Goal: Find specific page/section

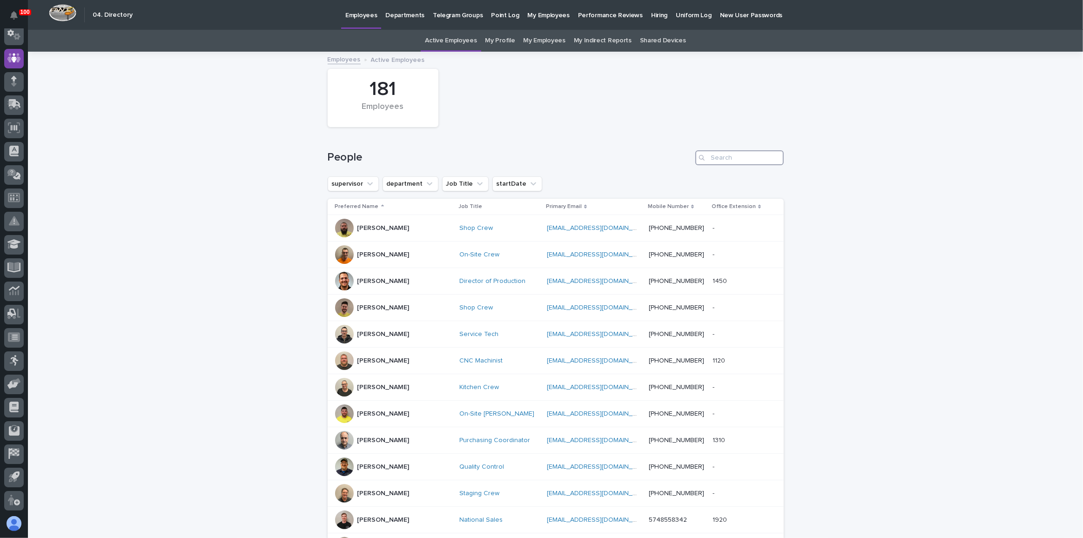
click at [718, 156] on input "Search" at bounding box center [739, 157] width 88 height 15
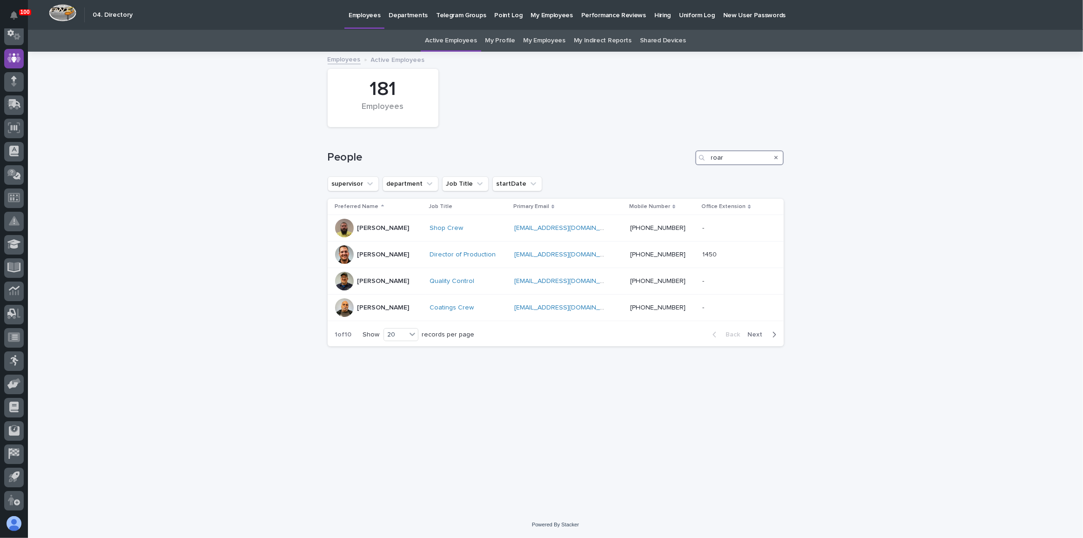
type input "[PERSON_NAME]"
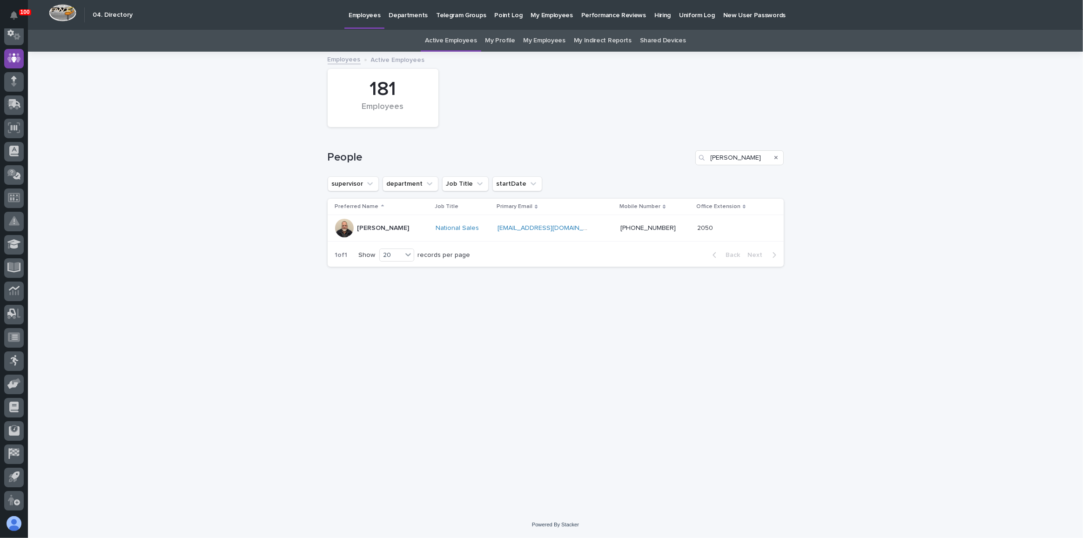
click at [409, 223] on div "[PERSON_NAME]" at bounding box center [382, 228] width 94 height 19
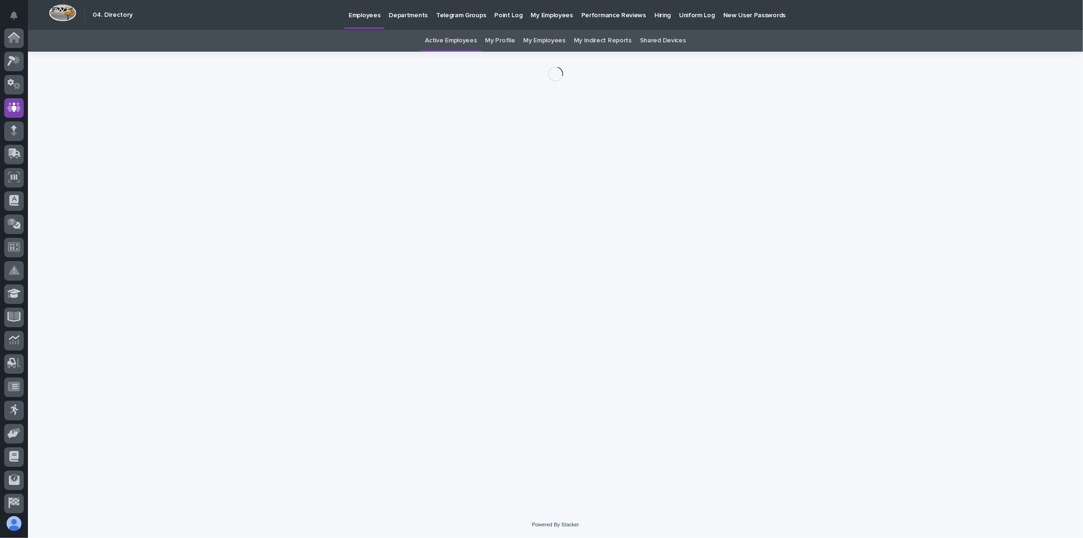
scroll to position [49, 0]
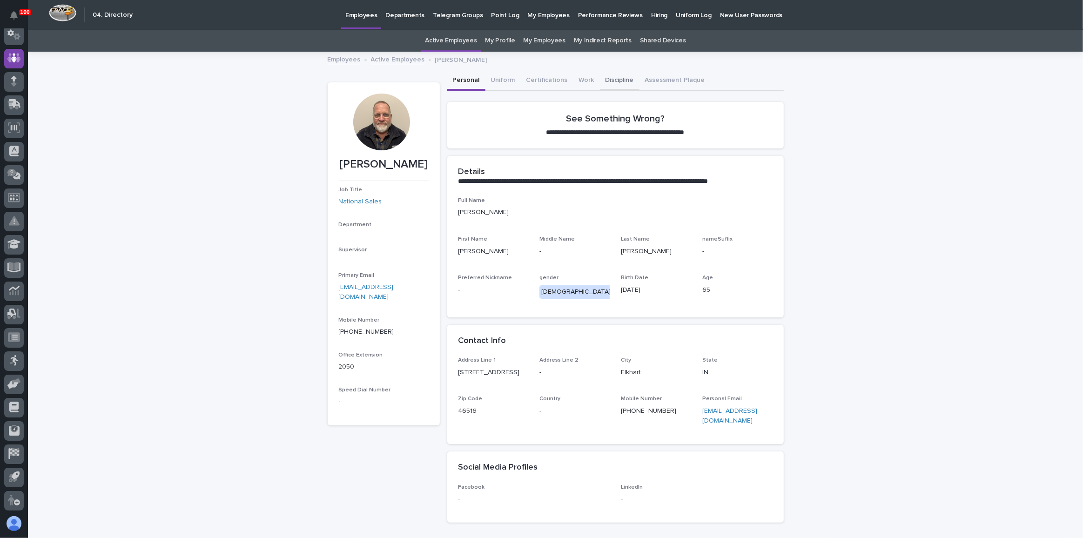
click at [611, 77] on button "Discipline" at bounding box center [620, 81] width 40 height 20
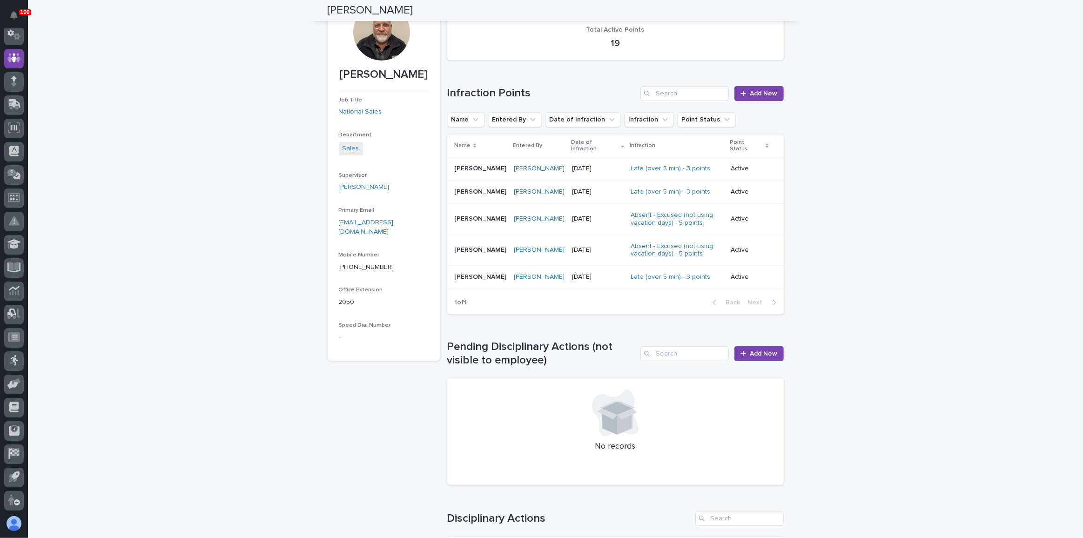
scroll to position [56, 0]
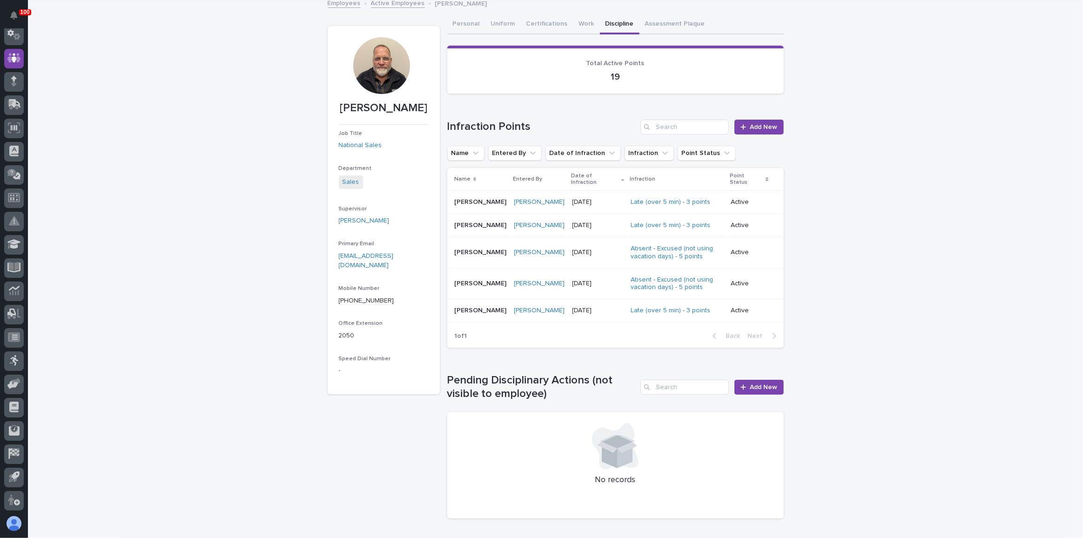
click at [911, 142] on div "Loading... Saving… Loading... Saving… [PERSON_NAME] [PERSON_NAME] Job Title Nat…" at bounding box center [555, 363] width 1055 height 735
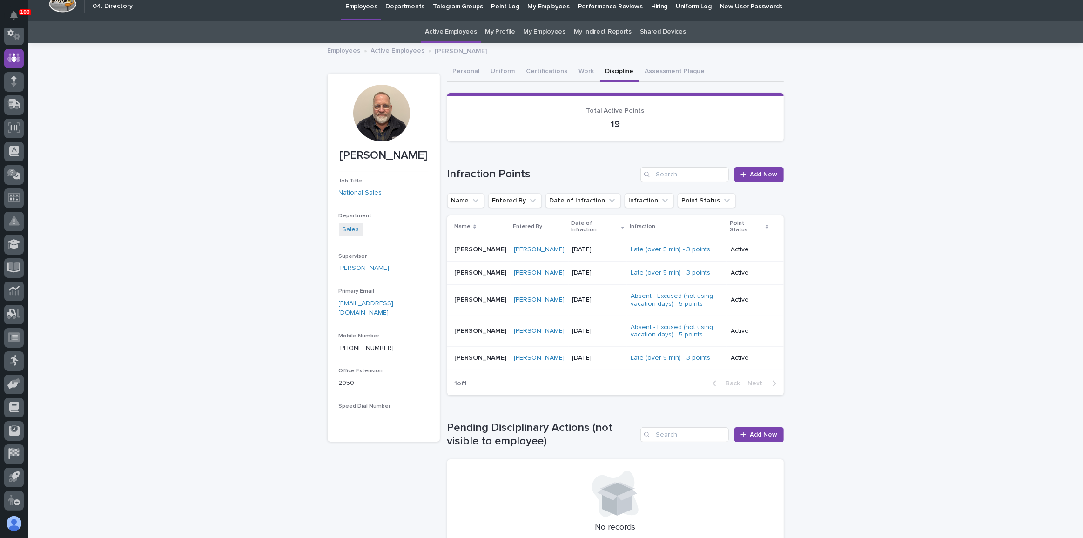
scroll to position [0, 0]
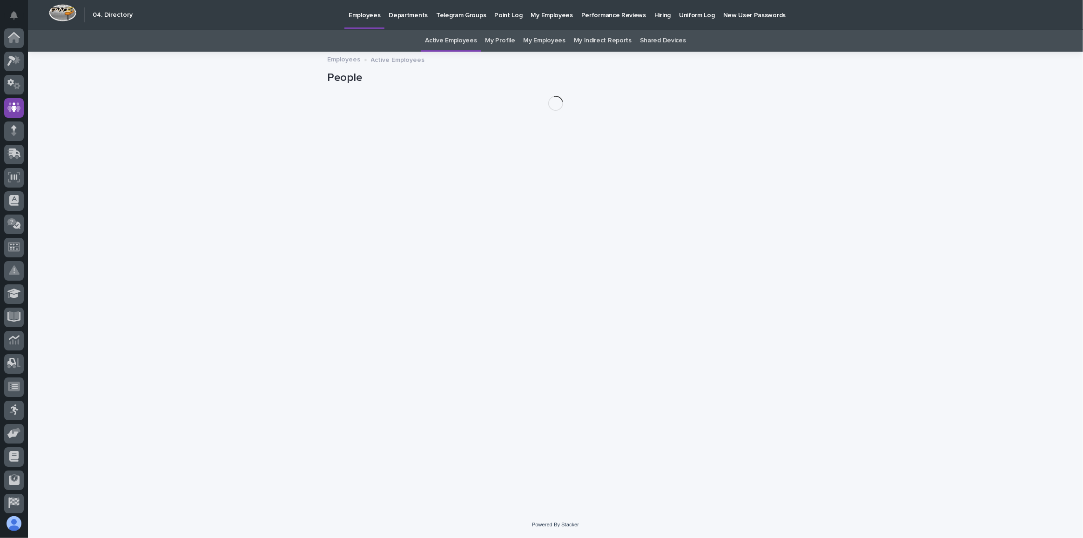
scroll to position [49, 0]
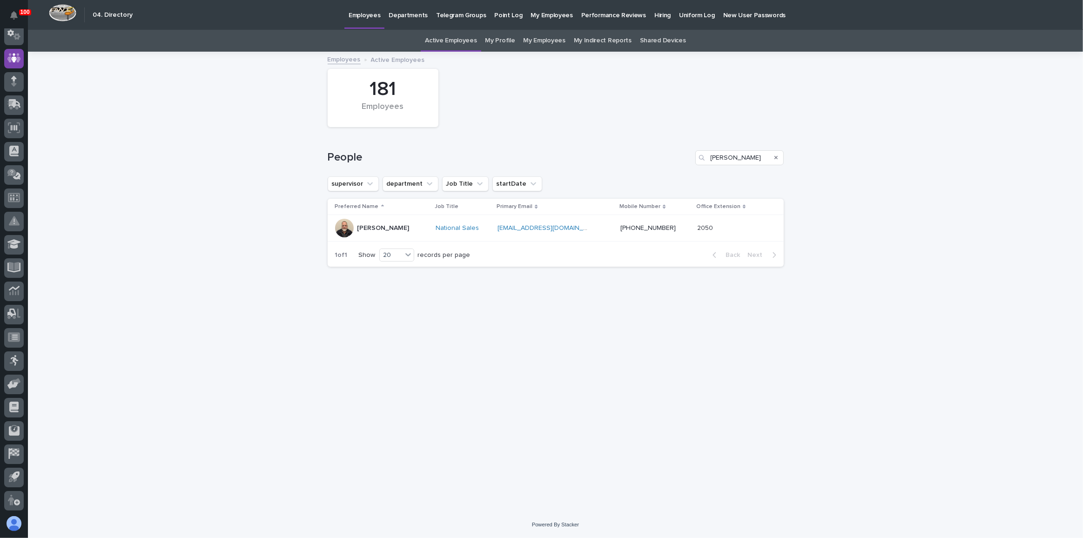
click at [773, 157] on div "Search" at bounding box center [776, 157] width 15 height 15
click at [775, 155] on icon "Search" at bounding box center [777, 158] width 4 height 6
click at [737, 155] on input "Search" at bounding box center [739, 157] width 88 height 15
type input "kaleb"
click at [412, 224] on div "Kaleb Dallas" at bounding box center [374, 228] width 79 height 19
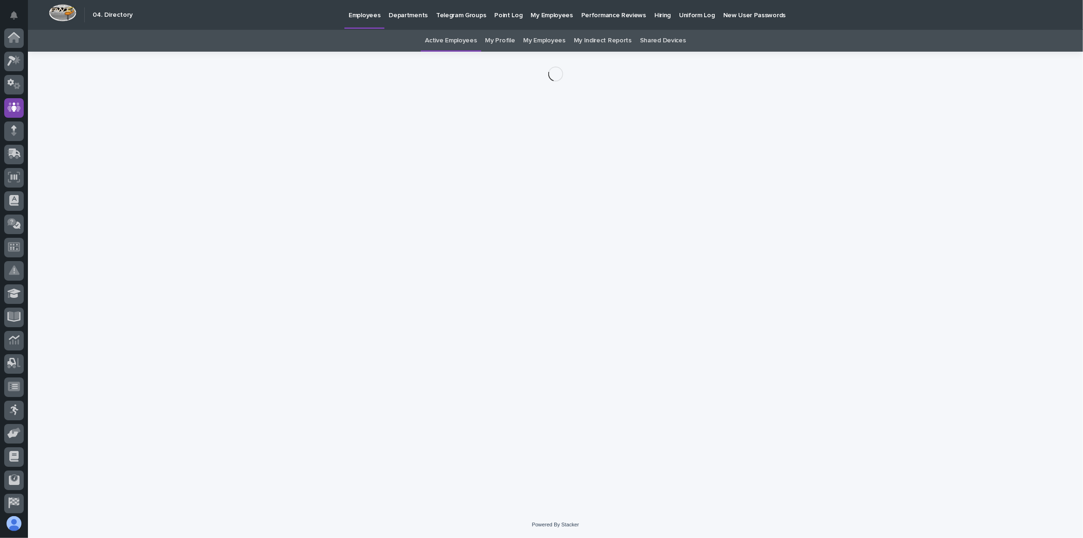
scroll to position [49, 0]
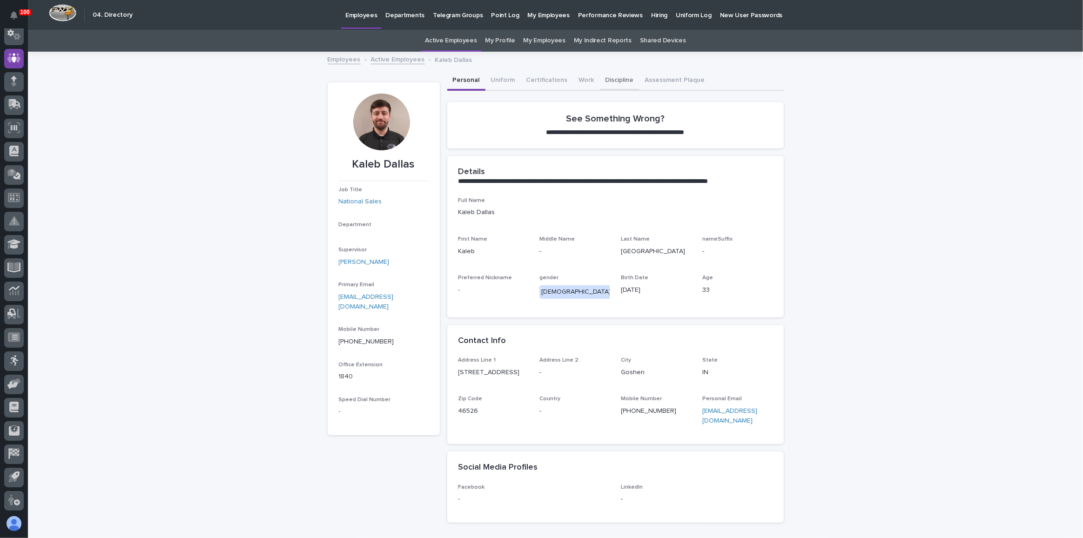
click at [613, 78] on button "Discipline" at bounding box center [620, 81] width 40 height 20
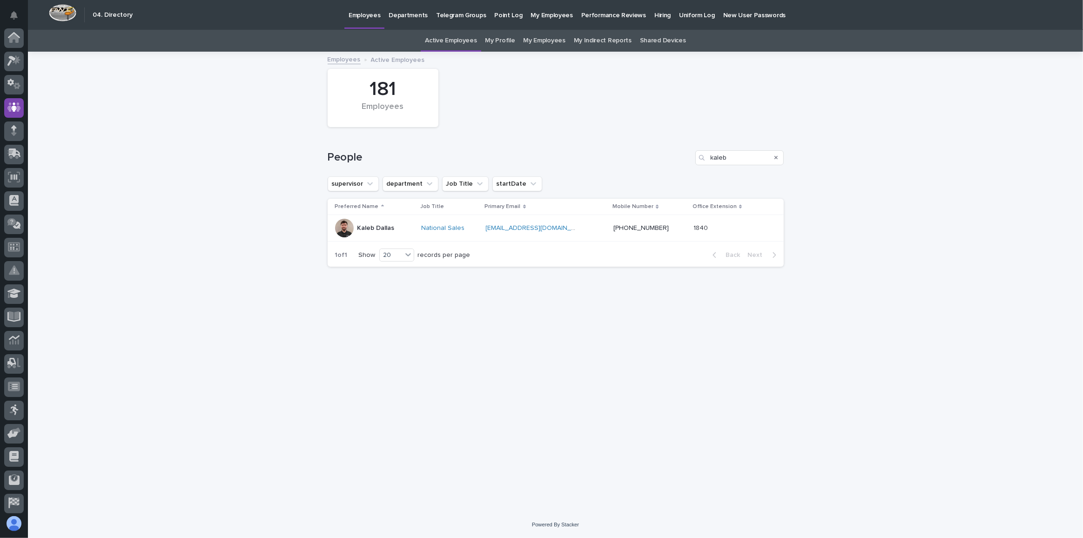
scroll to position [49, 0]
click at [775, 159] on icon "Search" at bounding box center [777, 158] width 4 height 4
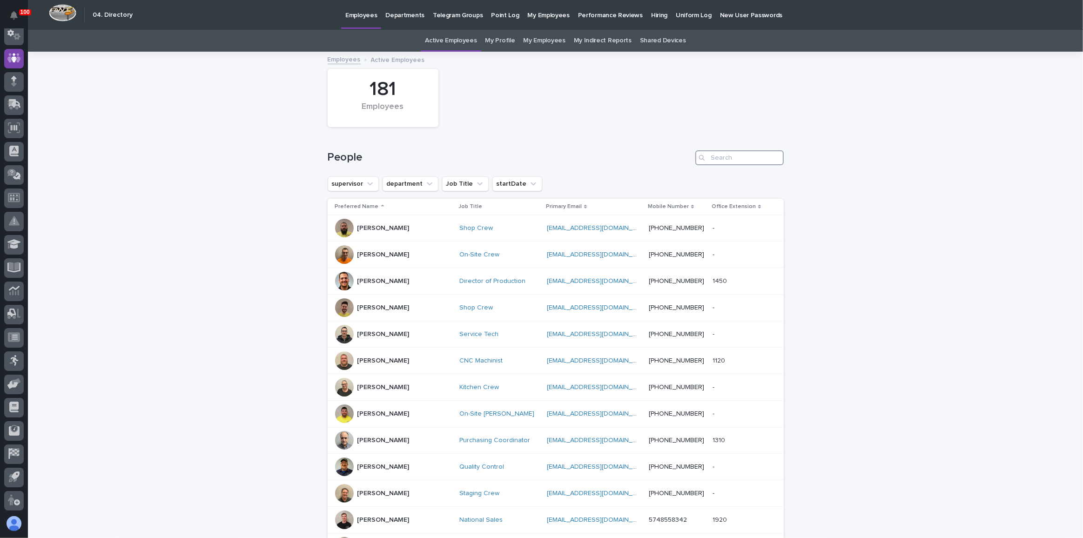
click at [735, 152] on input "Search" at bounding box center [739, 157] width 88 height 15
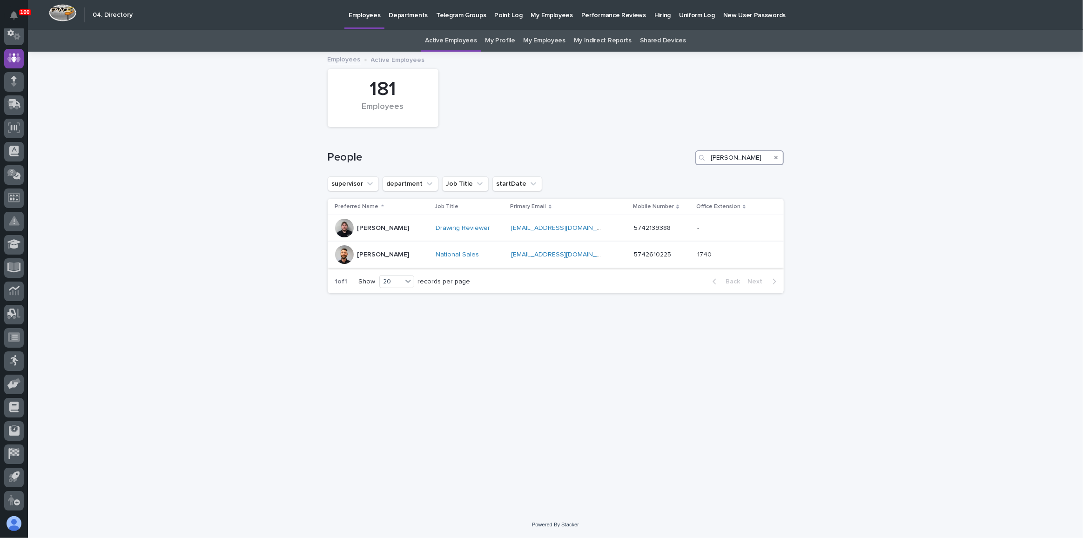
type input "[PERSON_NAME]"
click at [402, 251] on div "[PERSON_NAME]" at bounding box center [382, 254] width 94 height 19
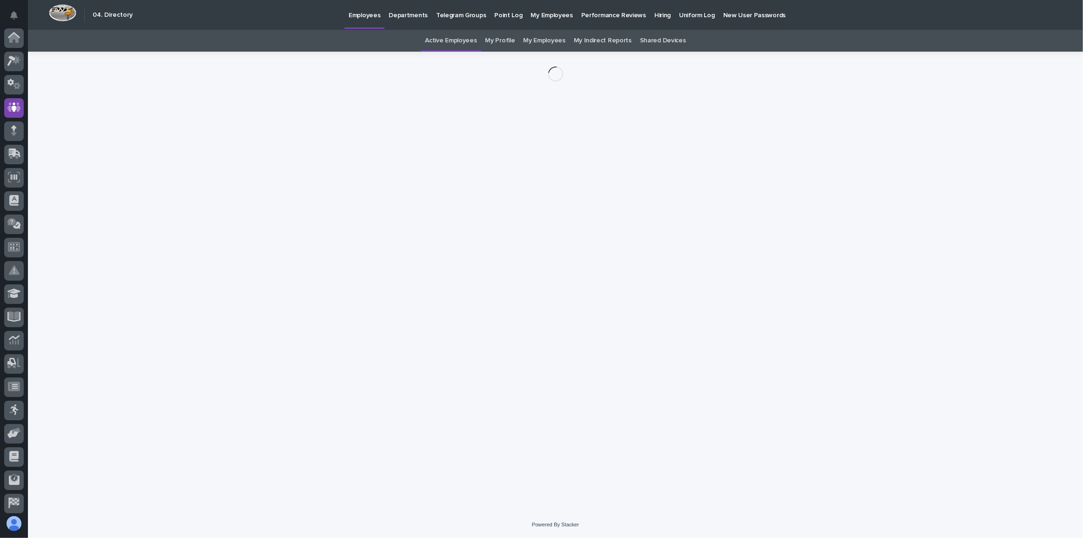
scroll to position [49, 0]
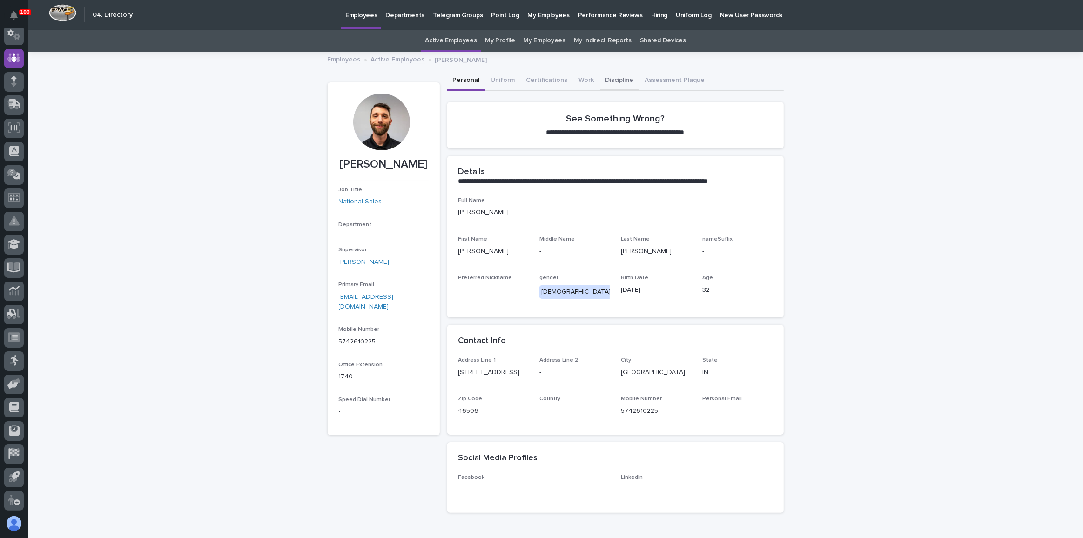
click at [608, 75] on button "Discipline" at bounding box center [620, 81] width 40 height 20
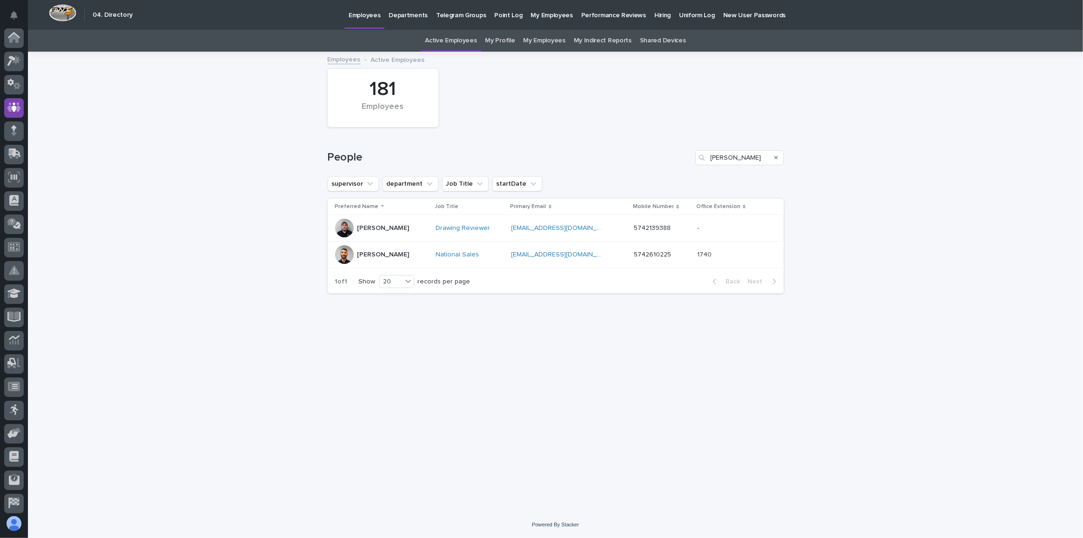
scroll to position [49, 0]
click at [767, 159] on input "[PERSON_NAME]" at bounding box center [739, 157] width 88 height 15
type input "c"
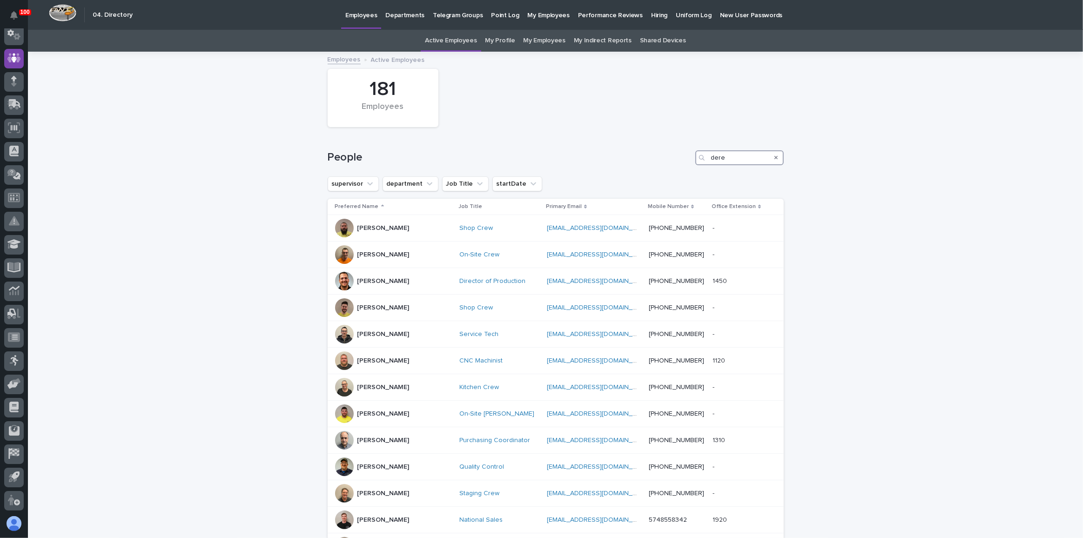
type input "[PERSON_NAME]"
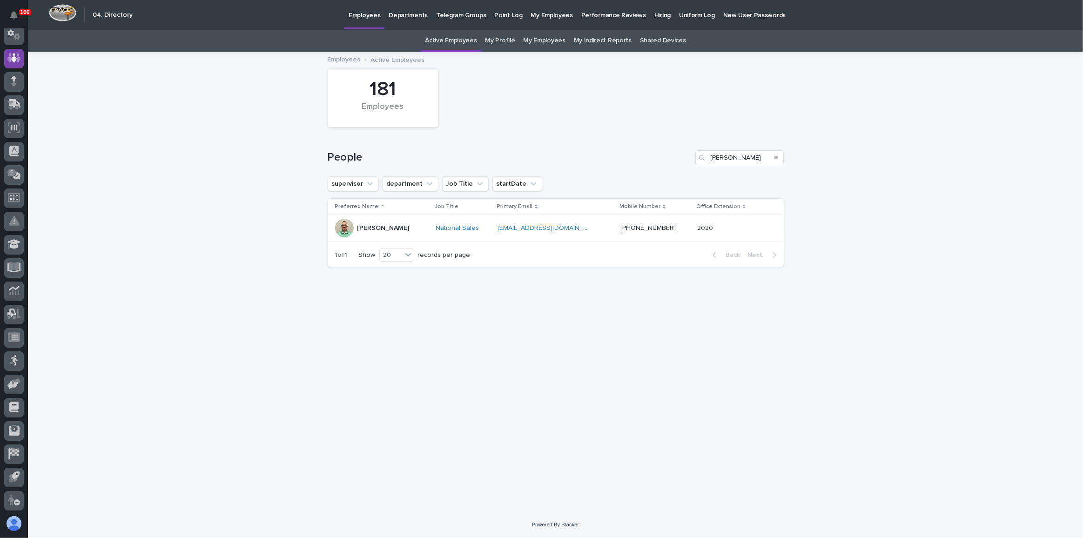
click at [408, 229] on div "[PERSON_NAME]" at bounding box center [382, 228] width 94 height 19
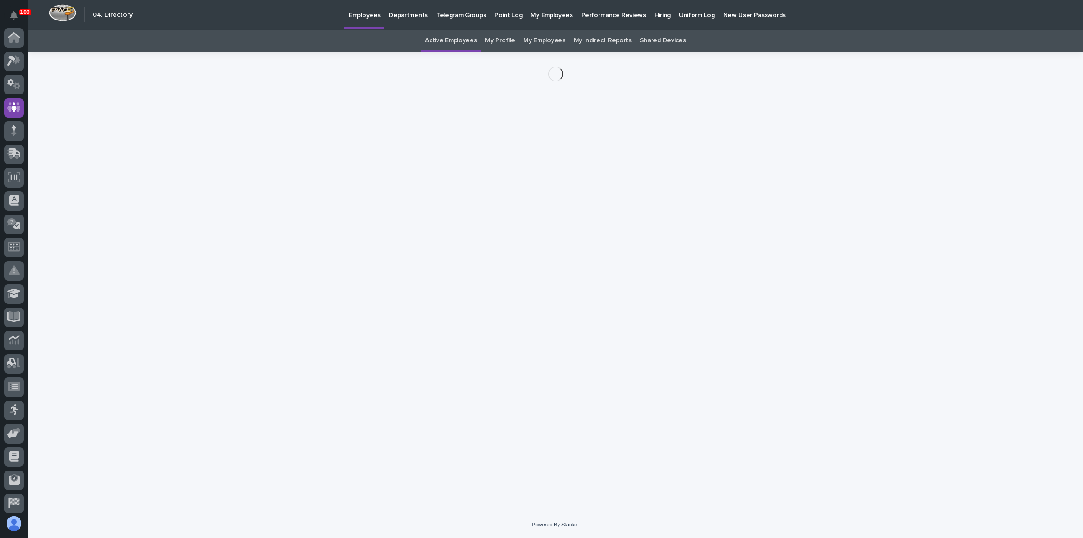
scroll to position [49, 0]
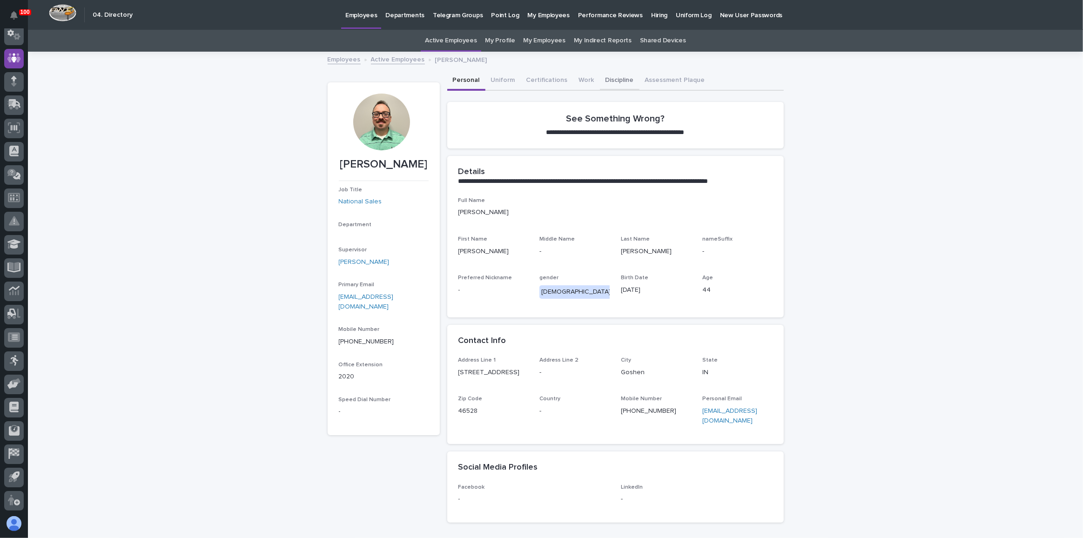
click at [613, 79] on button "Discipline" at bounding box center [620, 81] width 40 height 20
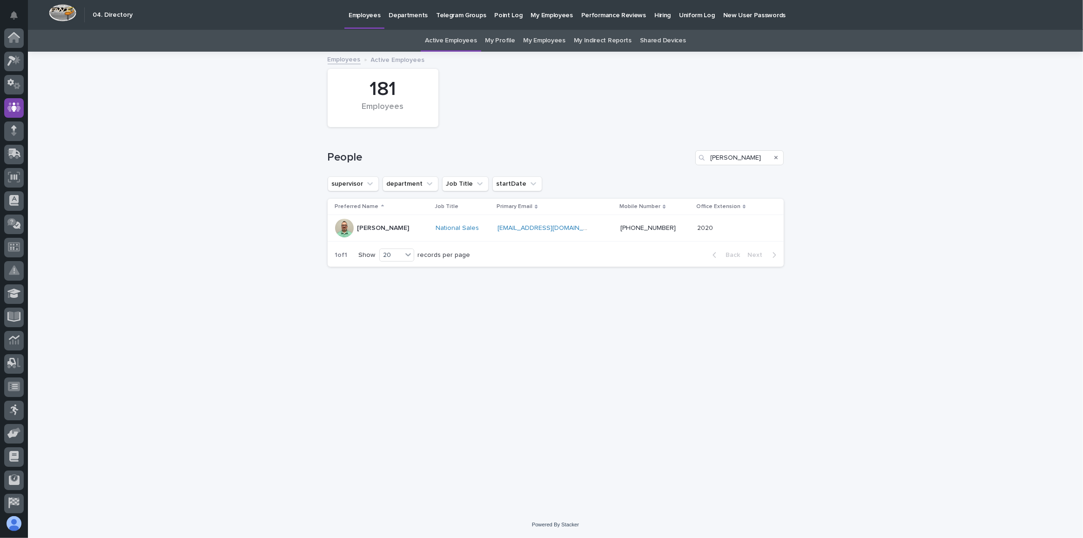
scroll to position [49, 0]
click at [777, 155] on icon "Search" at bounding box center [777, 158] width 4 height 6
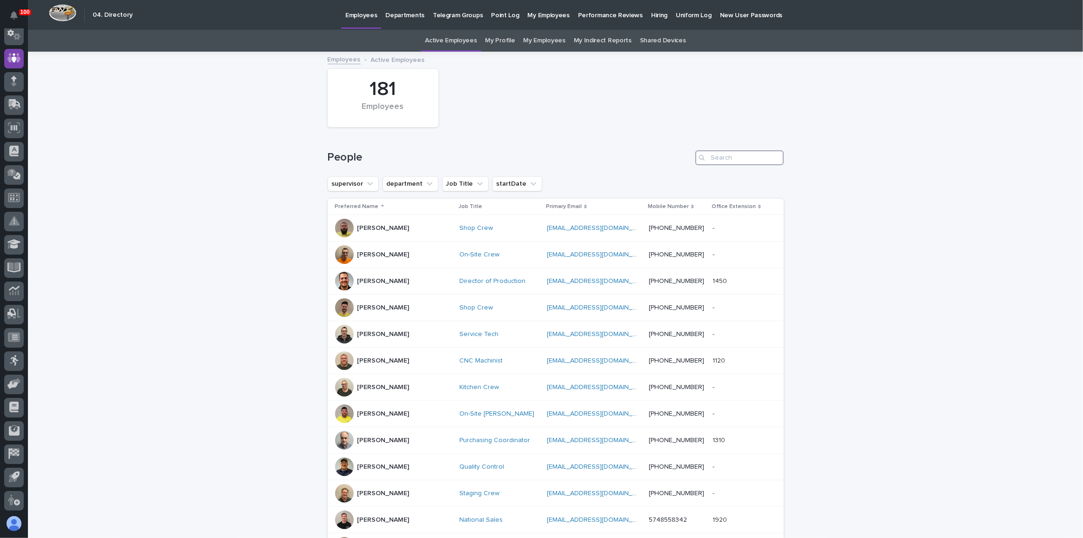
click at [766, 155] on input "Search" at bounding box center [739, 157] width 88 height 15
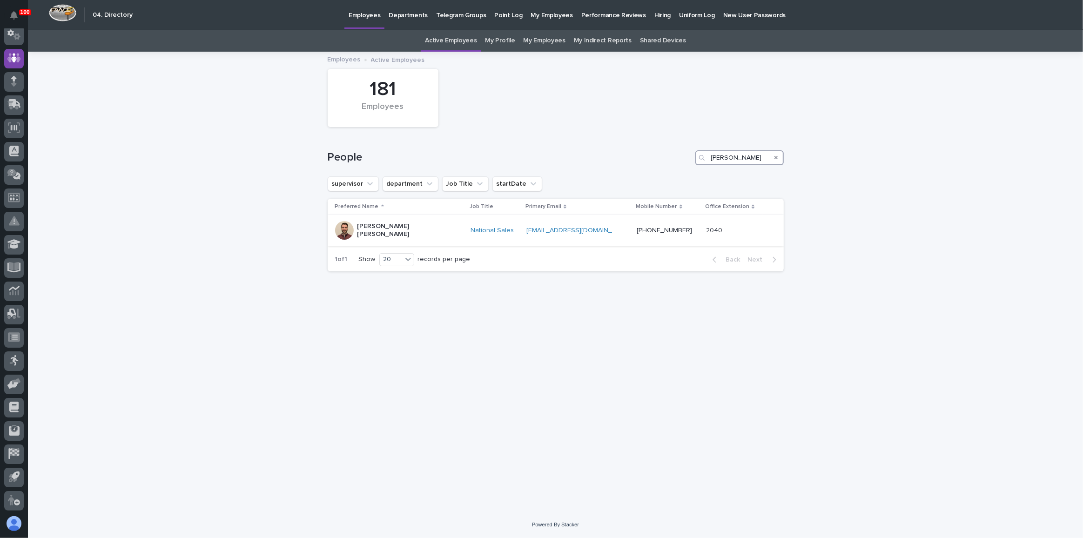
type input "[PERSON_NAME]"
click at [422, 227] on div "[PERSON_NAME] [PERSON_NAME]" at bounding box center [399, 230] width 128 height 23
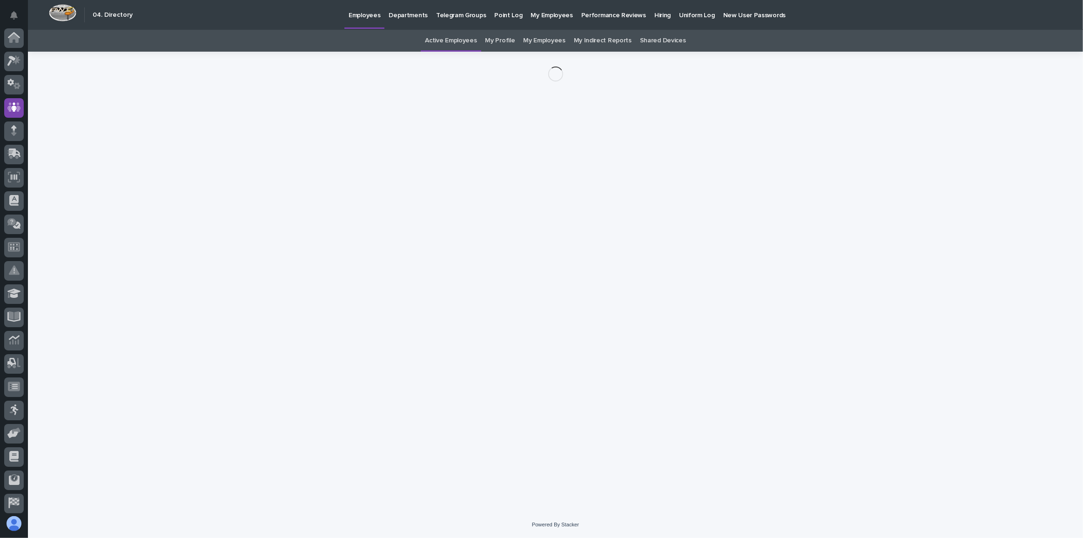
scroll to position [49, 0]
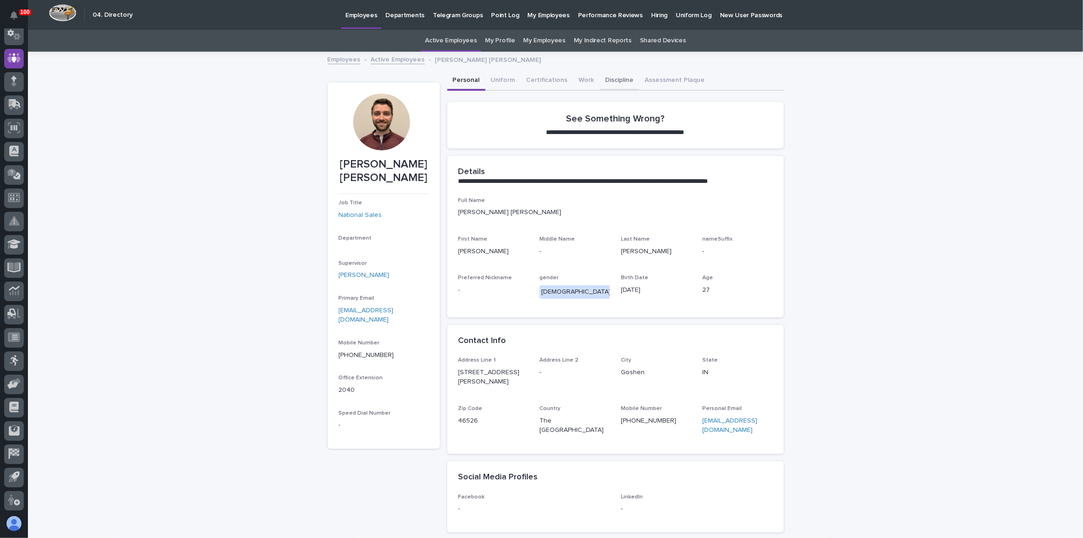
click at [621, 78] on button "Discipline" at bounding box center [620, 81] width 40 height 20
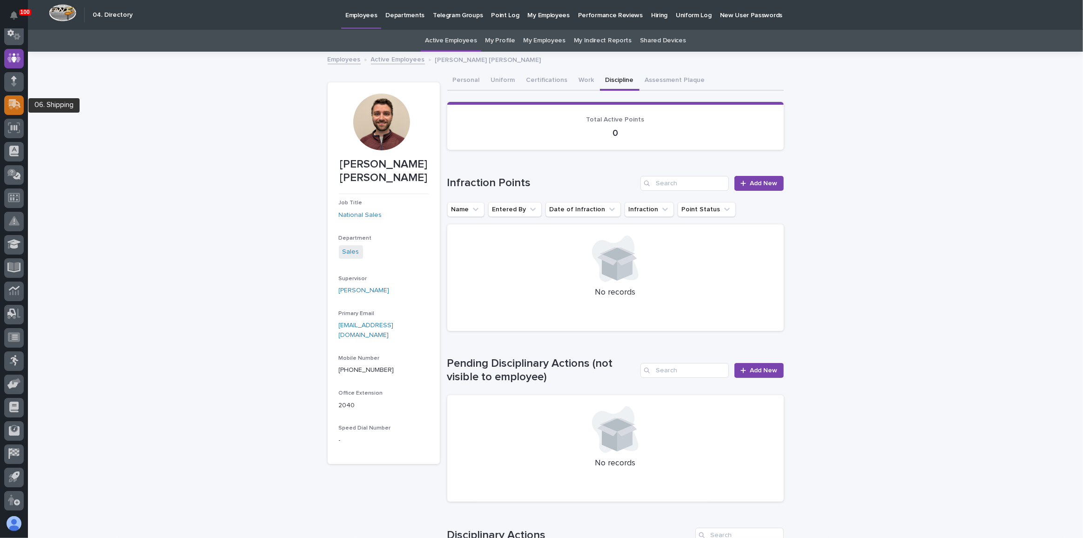
click at [18, 105] on icon at bounding box center [15, 103] width 12 height 9
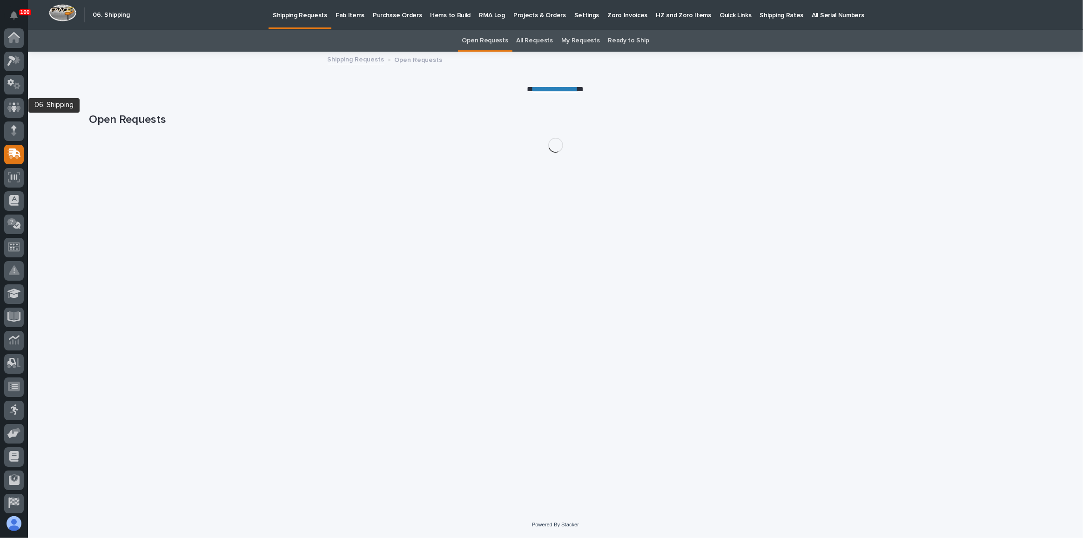
scroll to position [49, 0]
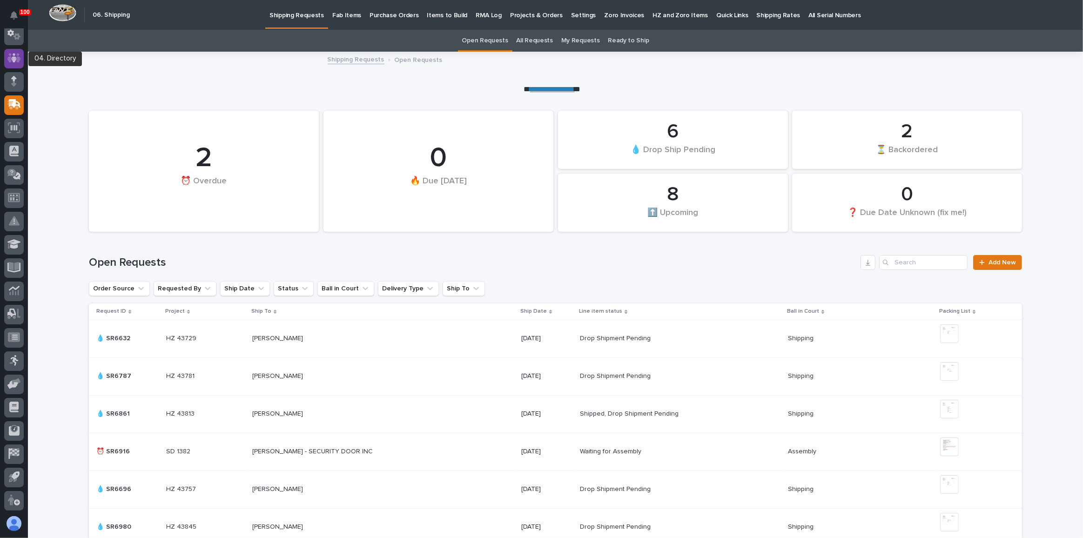
click at [7, 54] on icon at bounding box center [13, 58] width 13 height 11
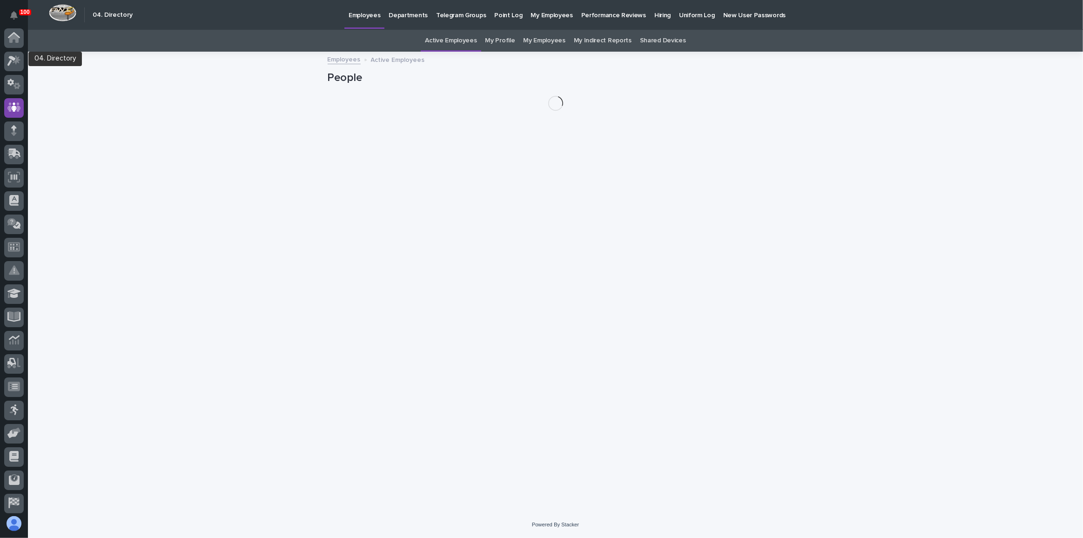
scroll to position [49, 0]
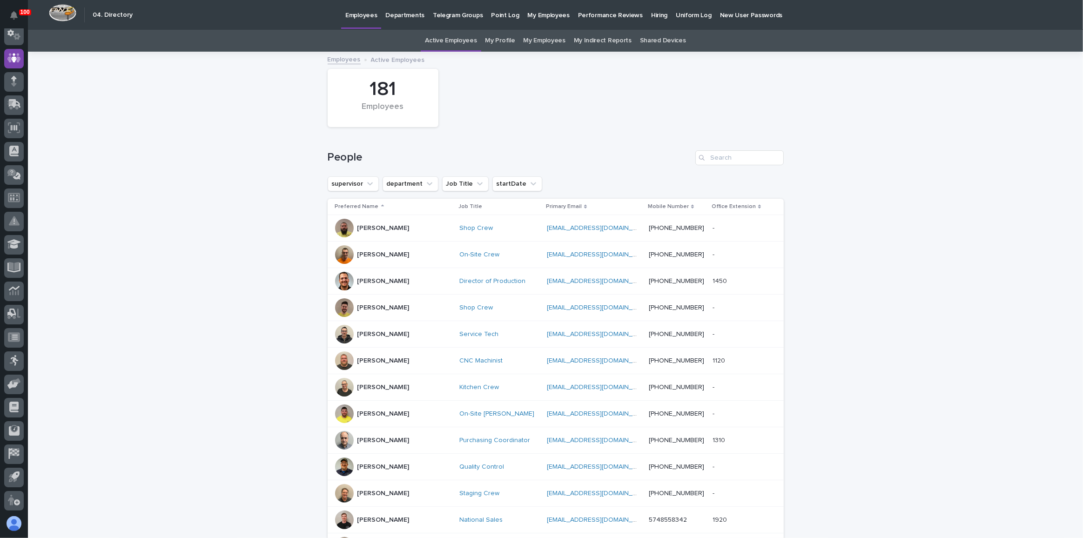
click at [501, 47] on link "My Profile" at bounding box center [500, 41] width 30 height 22
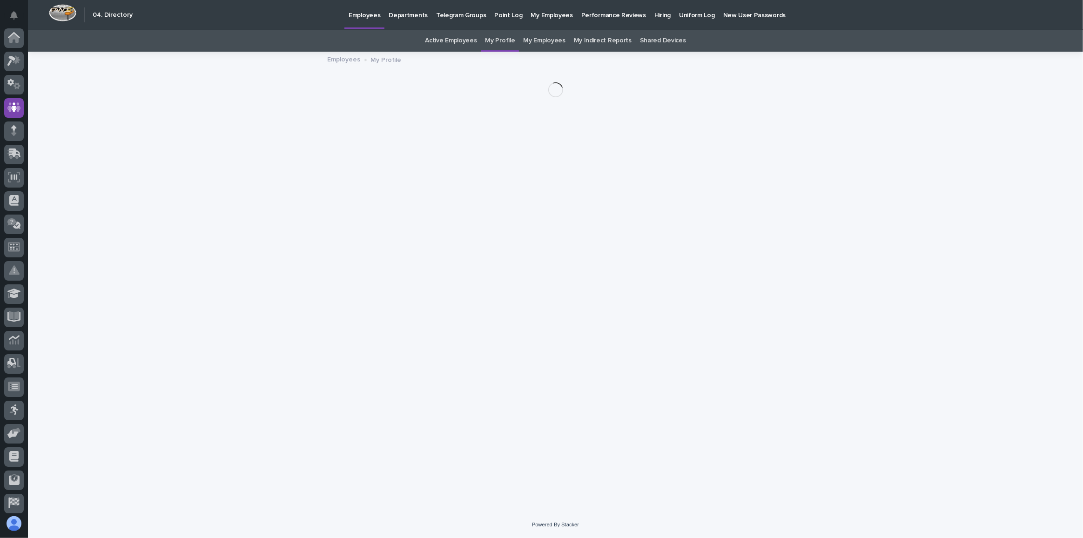
scroll to position [49, 0]
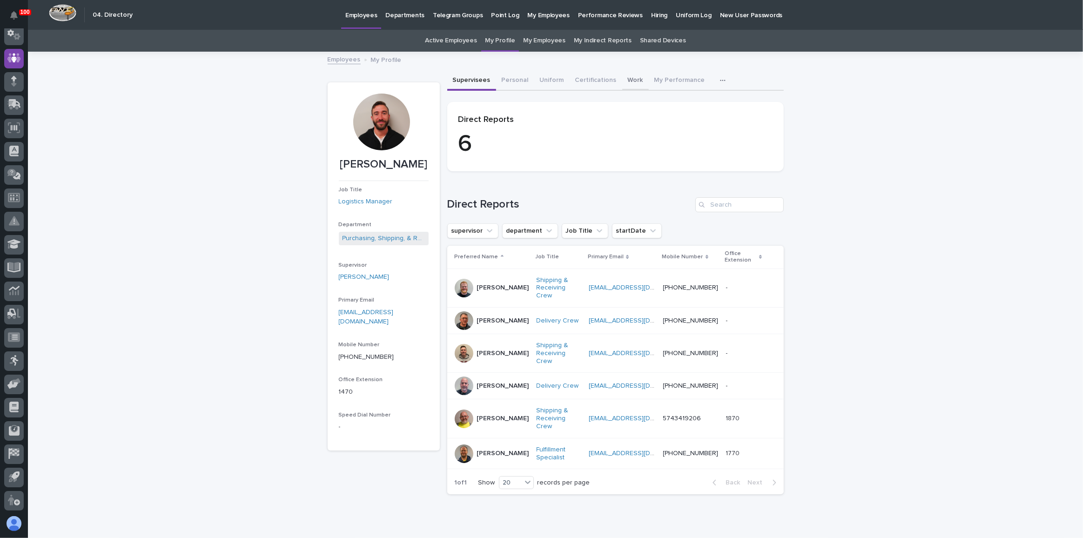
click at [622, 80] on button "Work" at bounding box center [635, 81] width 27 height 20
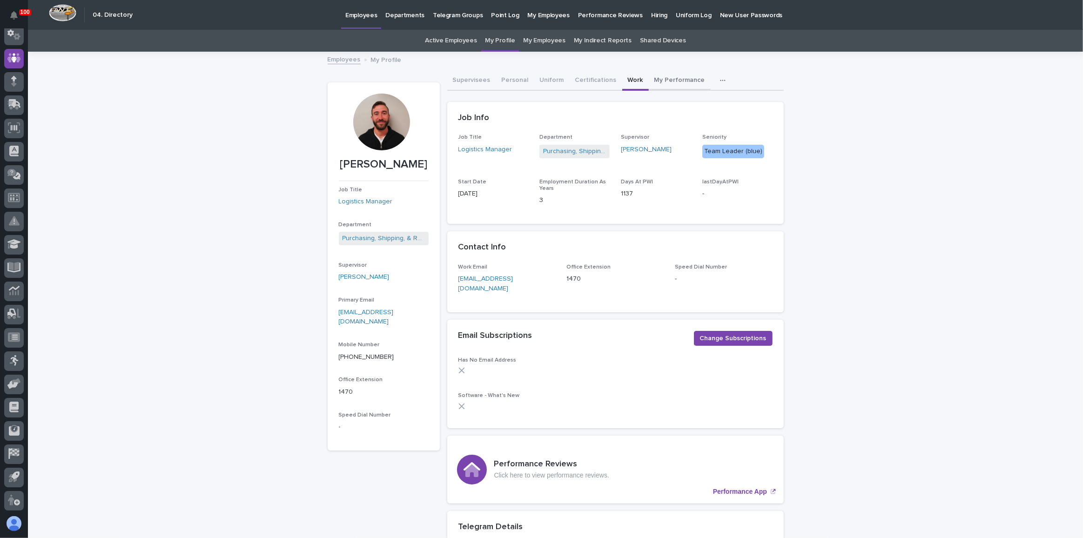
click at [668, 74] on button "My Performance" at bounding box center [680, 81] width 62 height 20
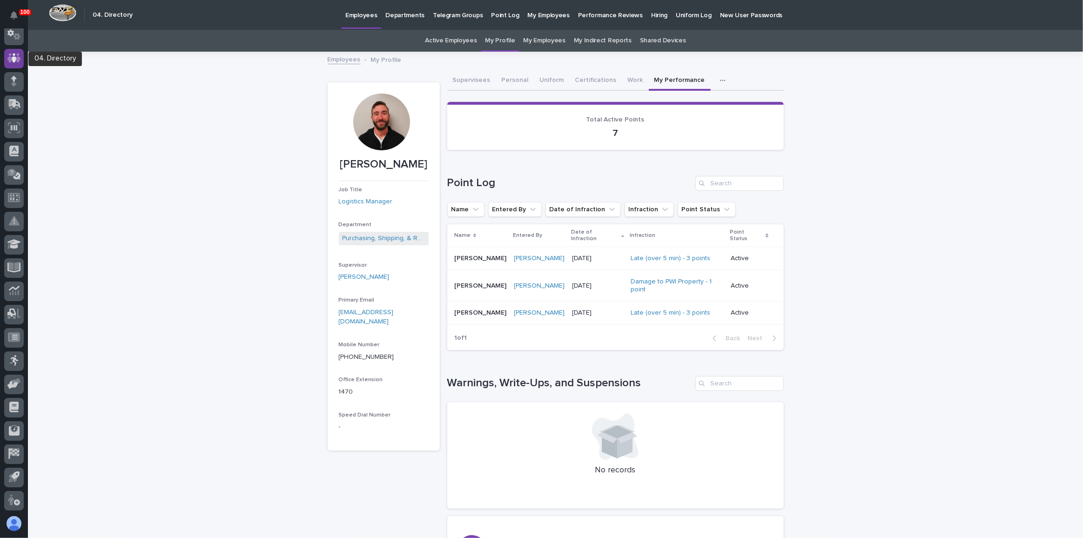
click at [14, 55] on icon at bounding box center [13, 58] width 13 height 11
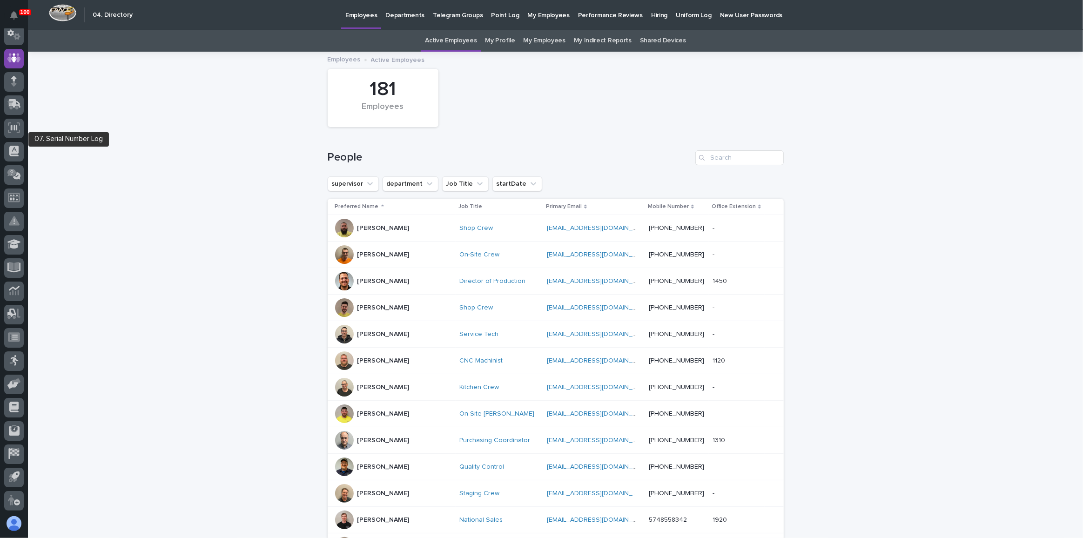
scroll to position [7, 0]
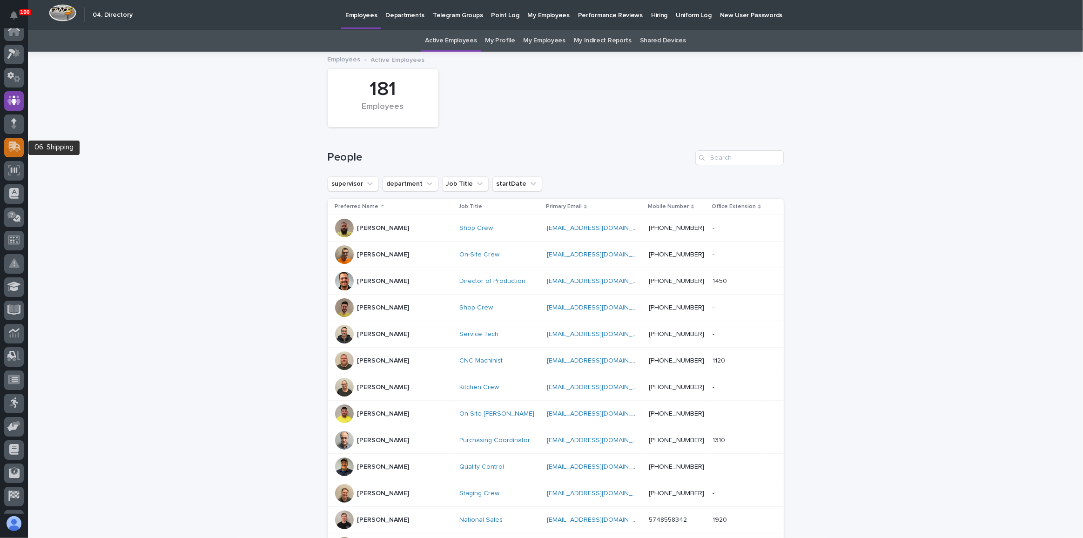
click at [9, 142] on icon at bounding box center [15, 146] width 12 height 9
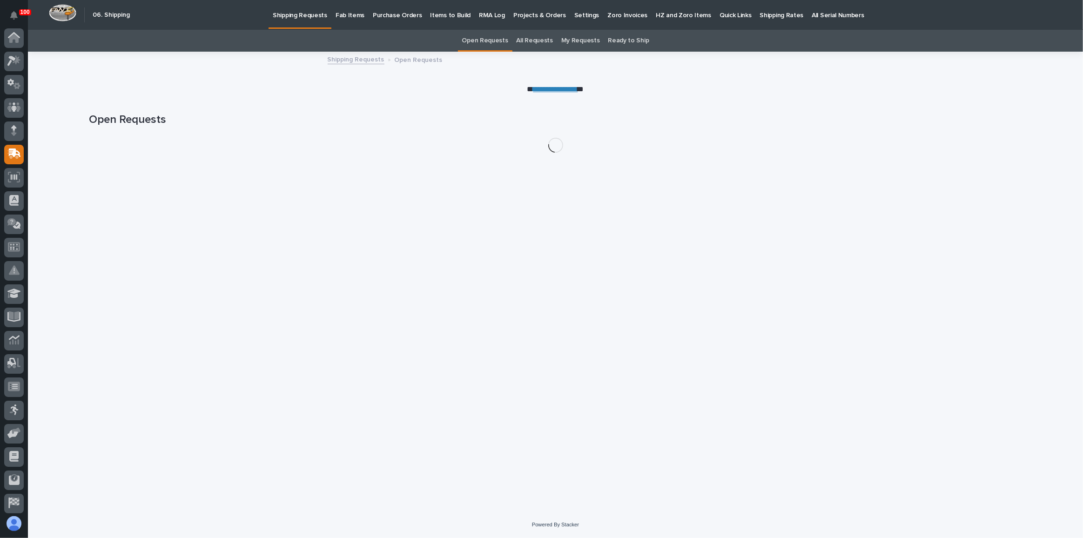
scroll to position [49, 0]
